Goal: Task Accomplishment & Management: Manage account settings

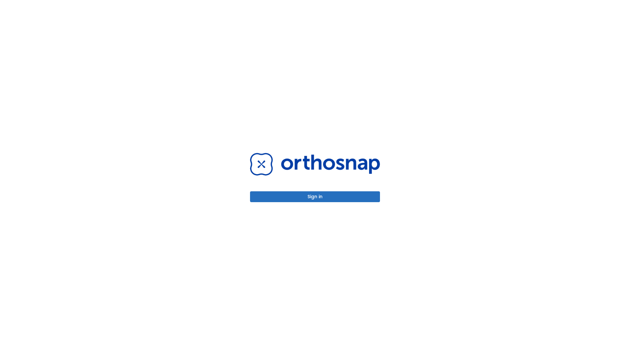
click at [315, 196] on button "Sign in" at bounding box center [315, 196] width 130 height 11
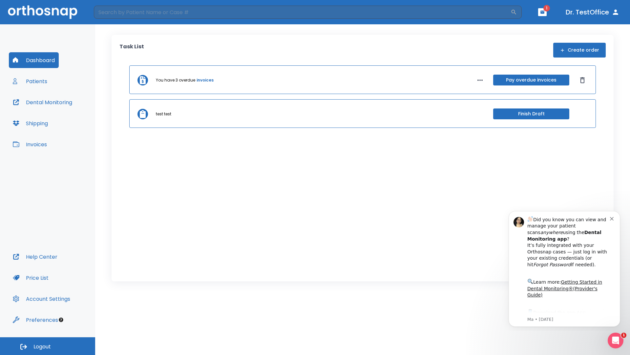
click at [48, 346] on span "Logout" at bounding box center [41, 346] width 17 height 7
